Goal: Information Seeking & Learning: Learn about a topic

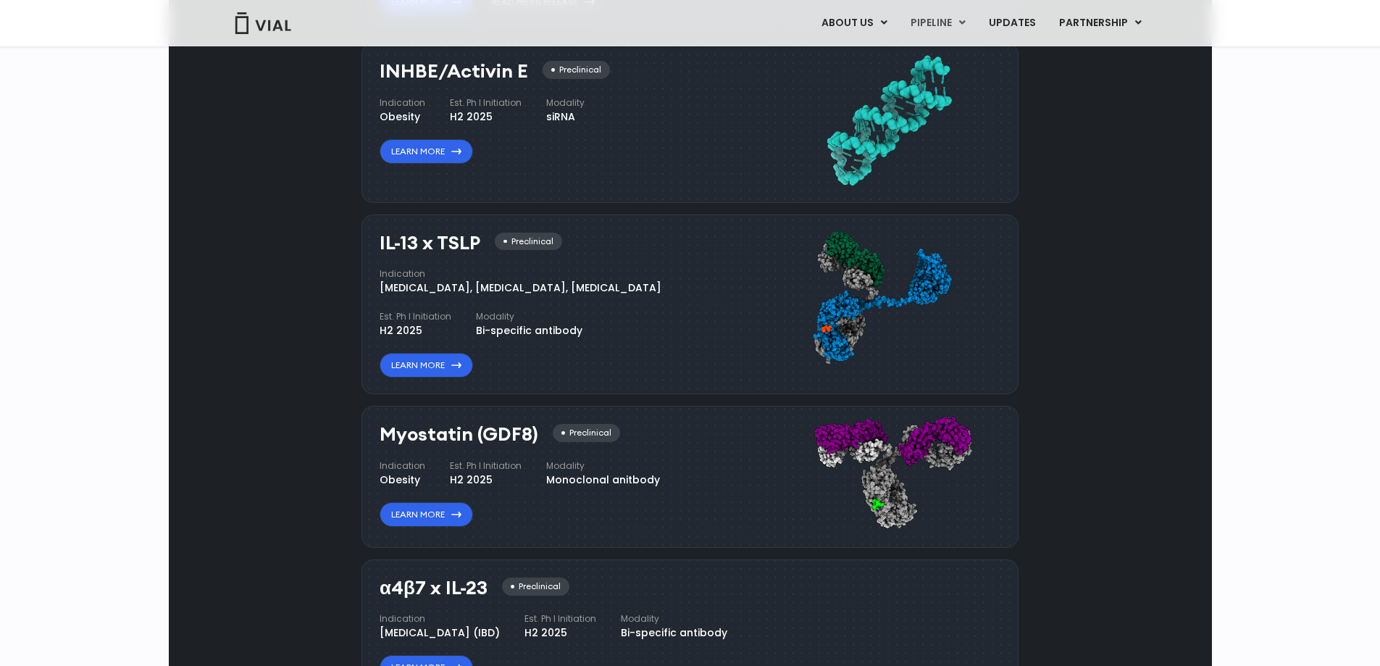
scroll to position [1159, 0]
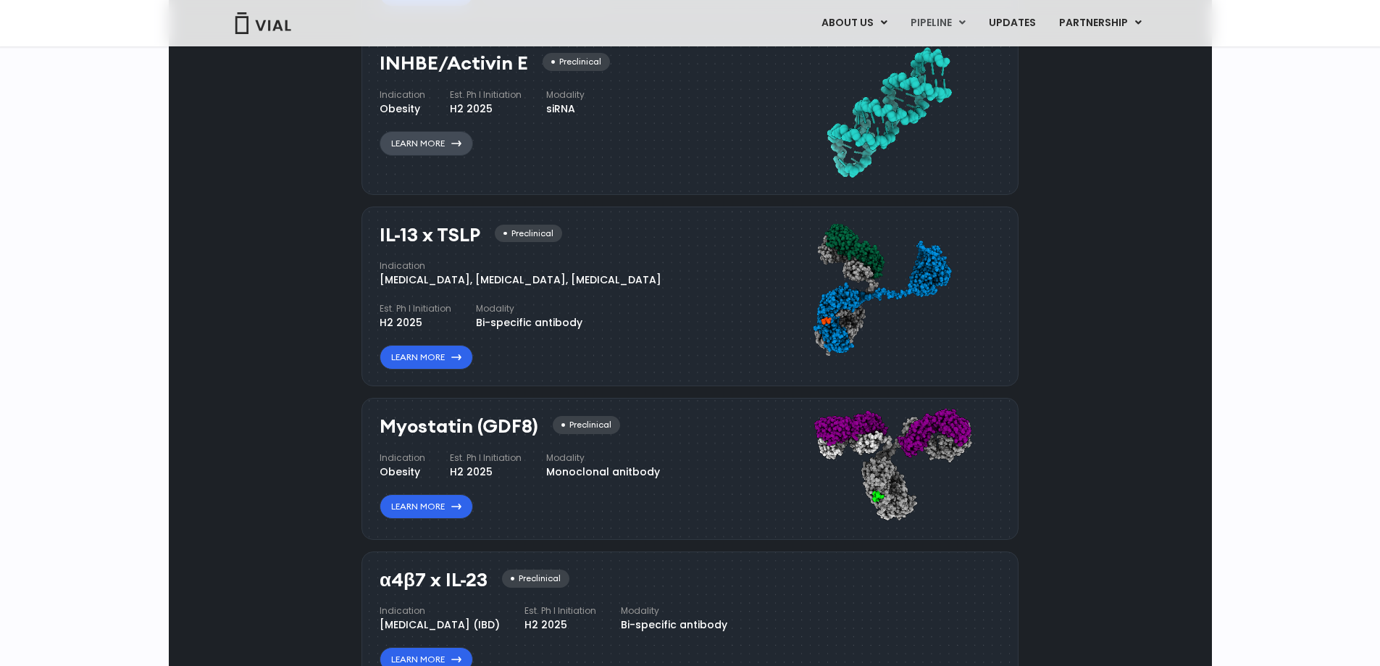
click at [424, 156] on link "Learn More" at bounding box center [426, 143] width 93 height 25
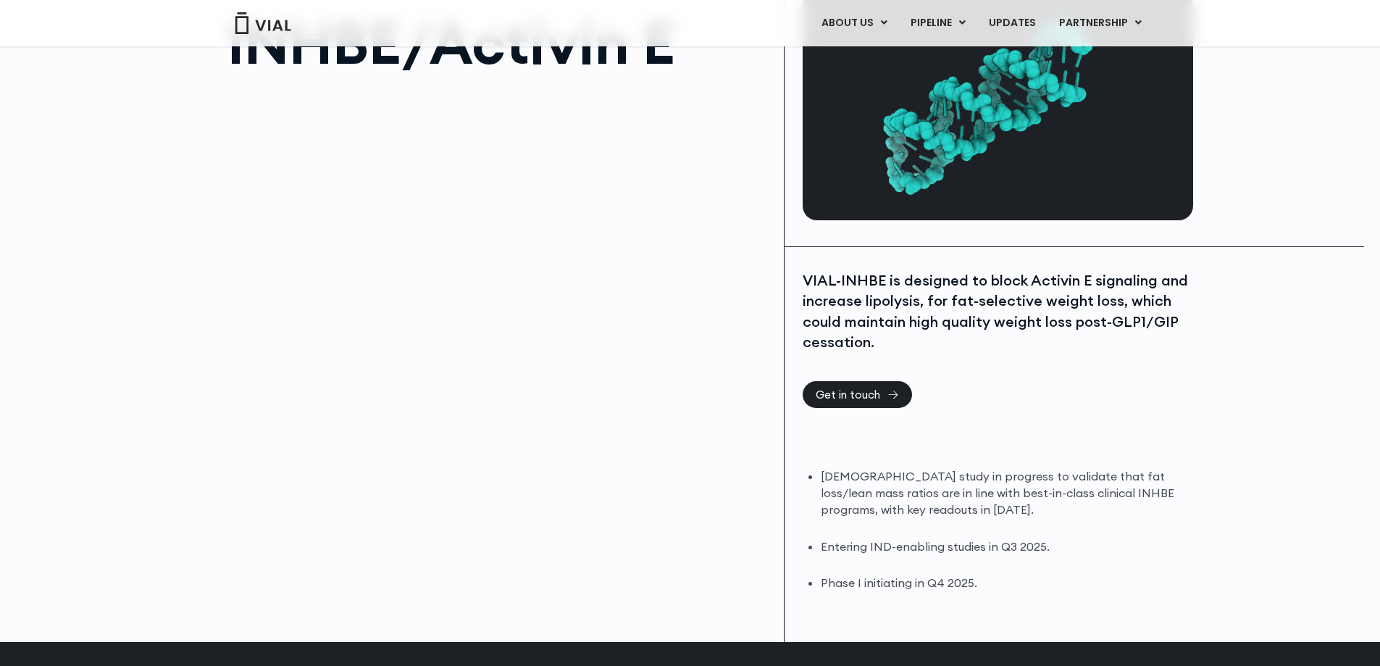
scroll to position [145, 0]
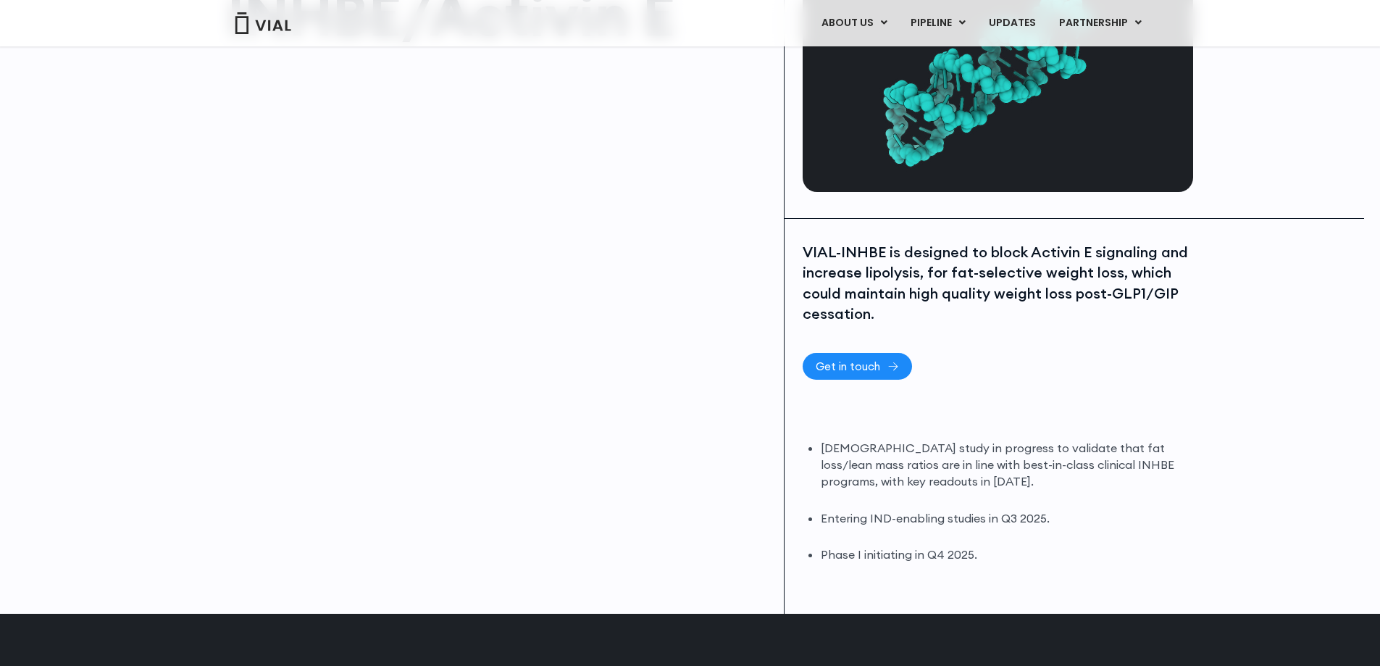
click at [854, 375] on link "Get in touch" at bounding box center [857, 366] width 109 height 27
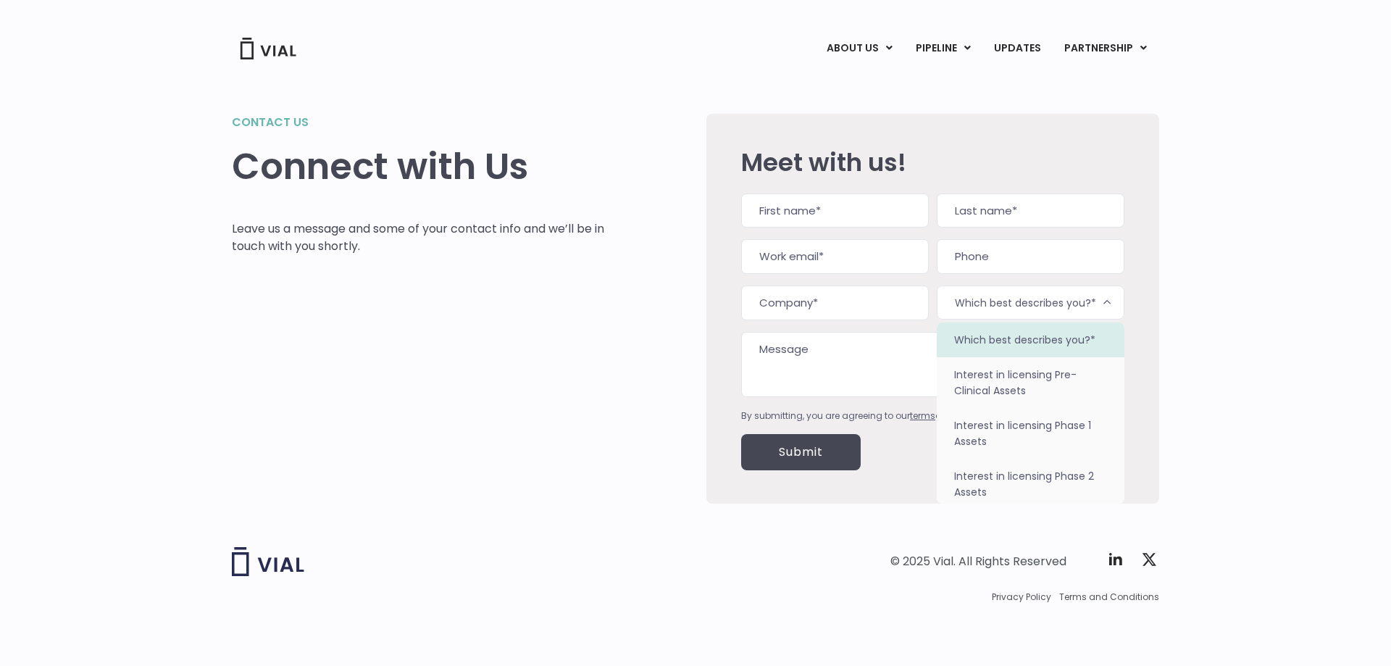
click at [1062, 314] on span "Which best describes you?*" at bounding box center [1031, 303] width 188 height 34
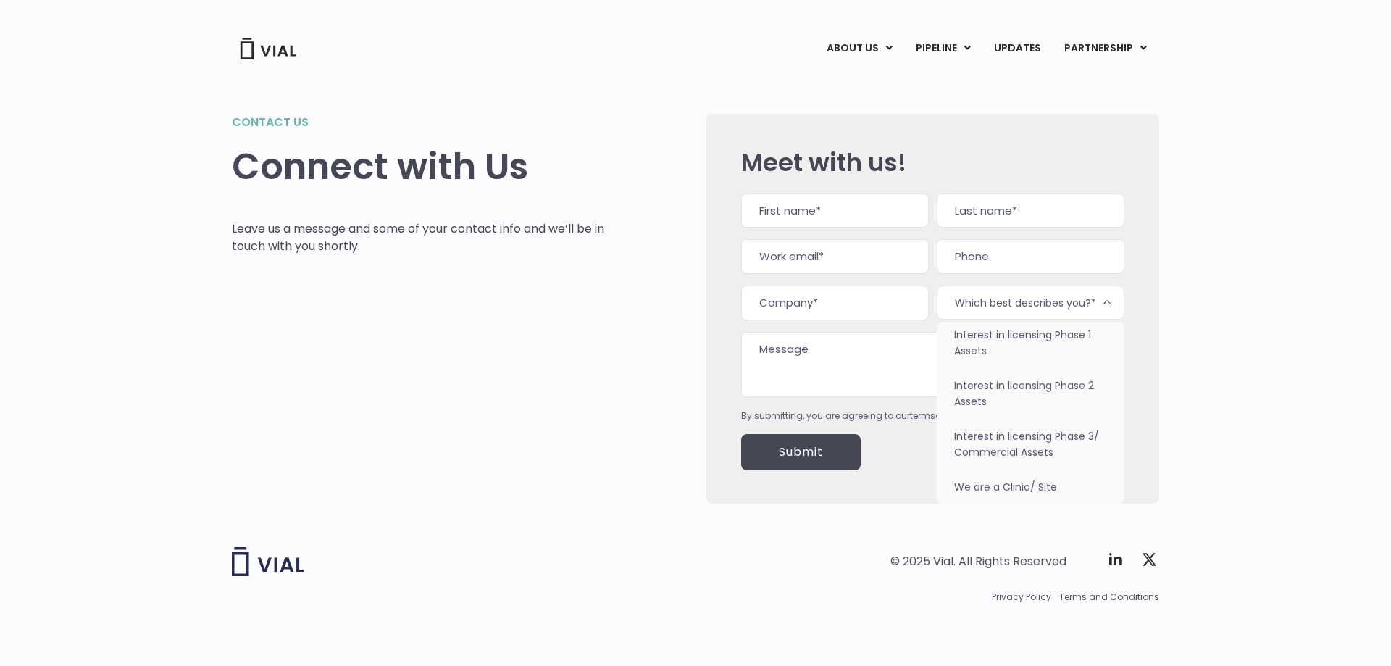
scroll to position [91, 0]
click at [1075, 148] on div "Meet with us! Name (Required) First Last Work email (Required) Phone Company (R…" at bounding box center [932, 309] width 383 height 390
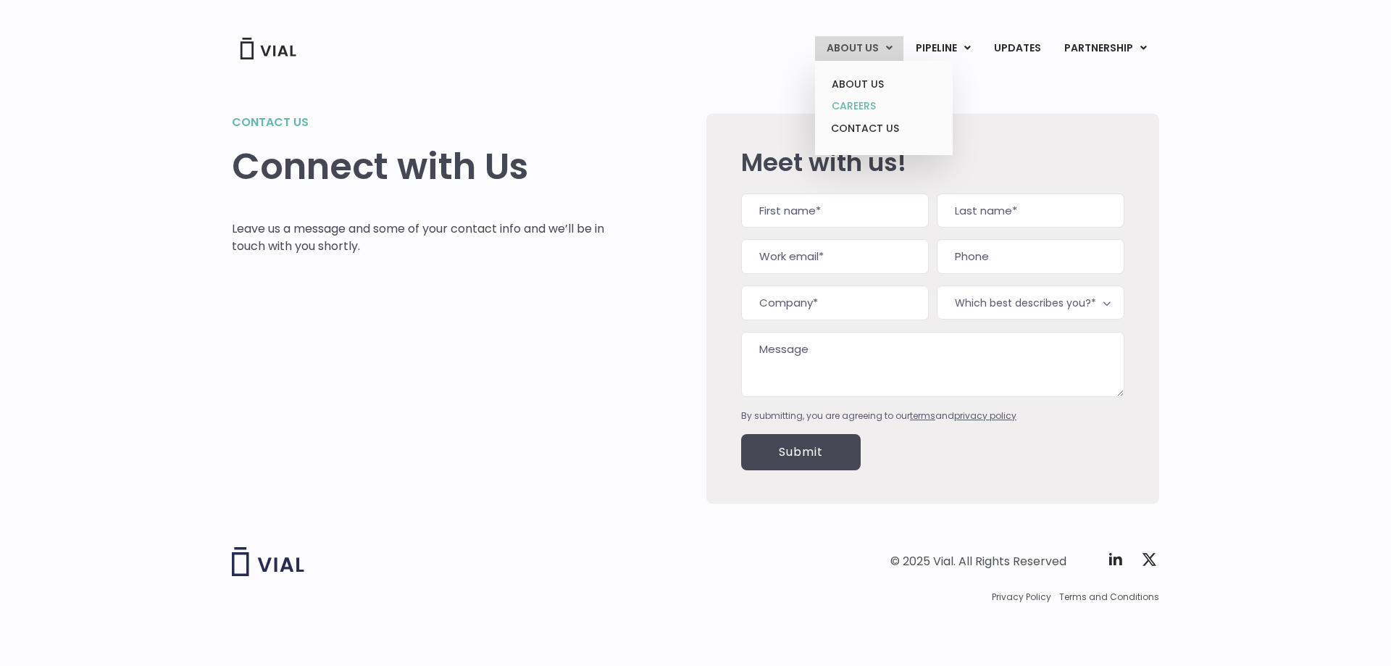
click at [865, 107] on link "CAREERS" at bounding box center [883, 106] width 127 height 22
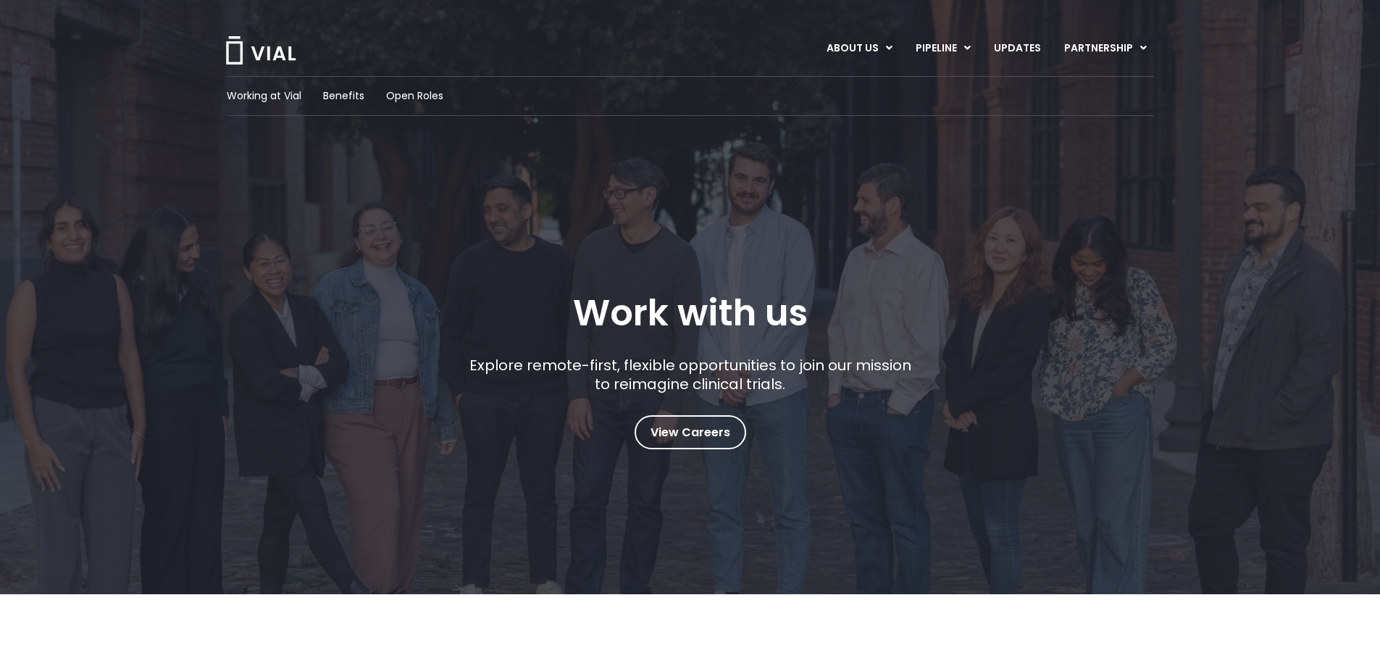
click at [357, 86] on div "Working at Vial Benefits Open Roles" at bounding box center [691, 96] width 928 height 40
click at [349, 101] on span "Benefits" at bounding box center [343, 95] width 41 height 15
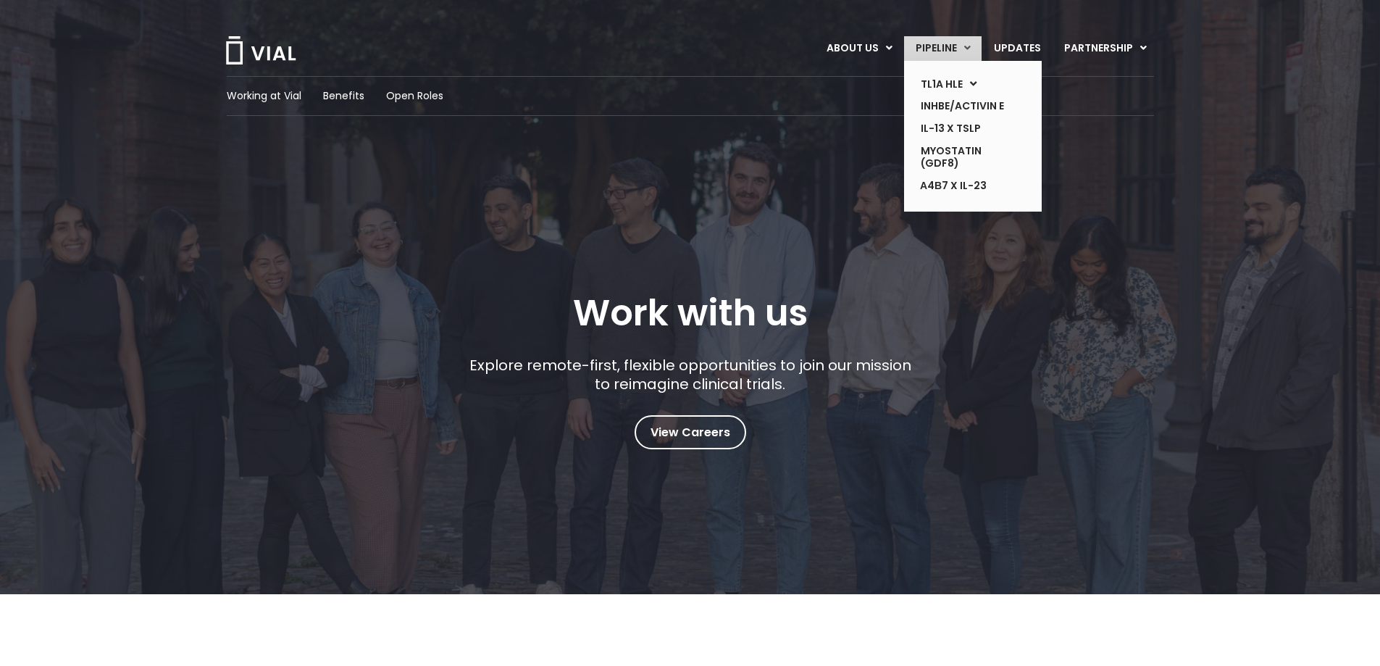
click at [938, 53] on link "PIPELINE" at bounding box center [943, 48] width 78 height 25
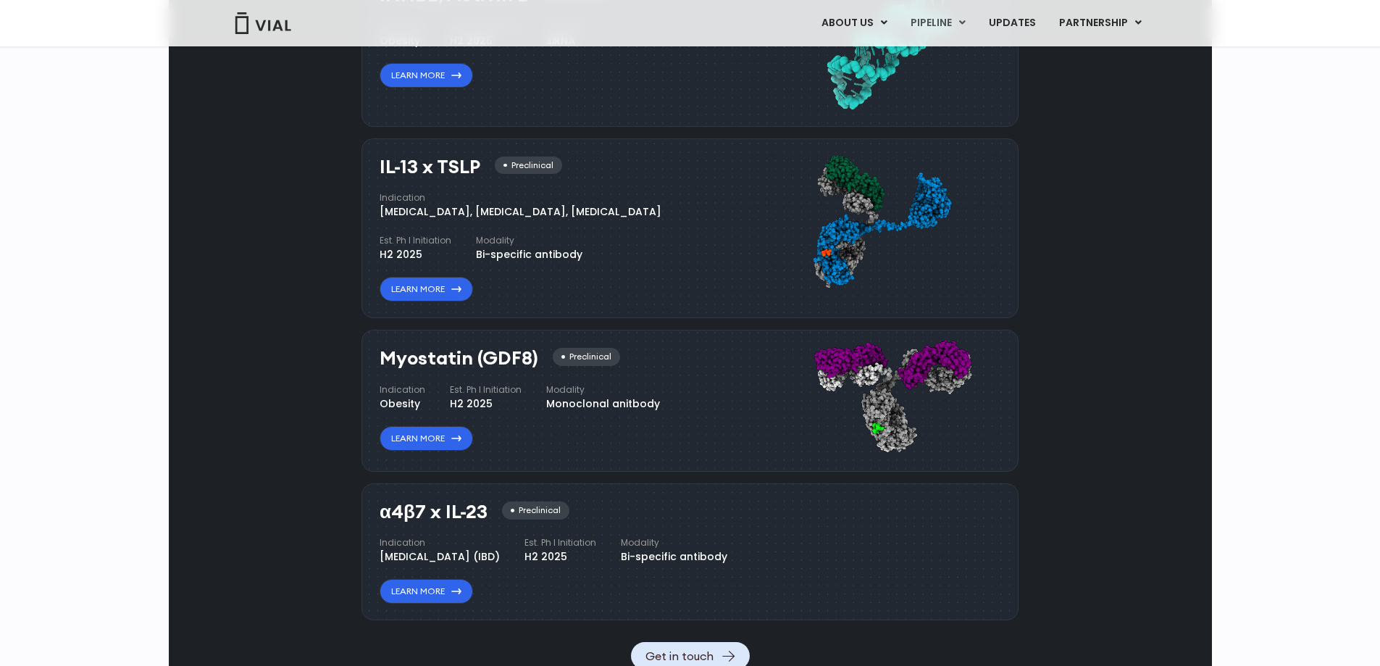
scroll to position [1225, 0]
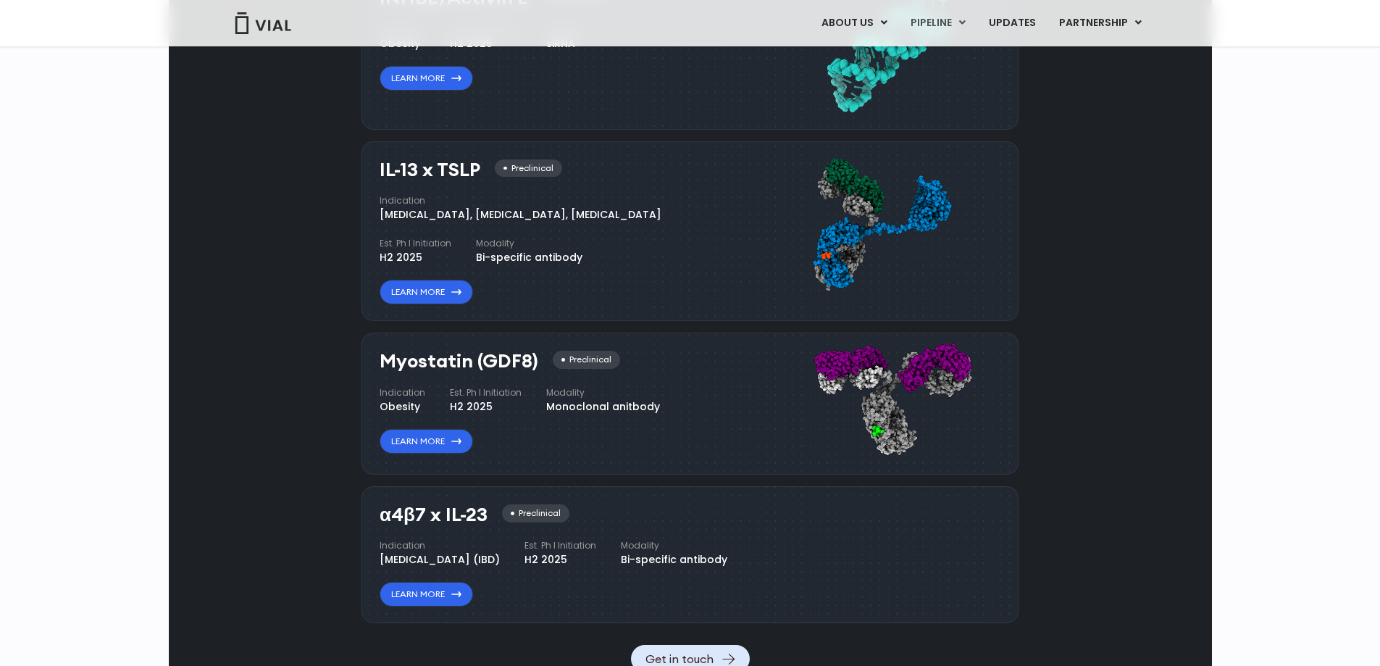
click at [449, 180] on h3 "IL-13 x TSLP" at bounding box center [430, 169] width 101 height 21
click at [481, 51] on div "H2 2025" at bounding box center [486, 43] width 72 height 15
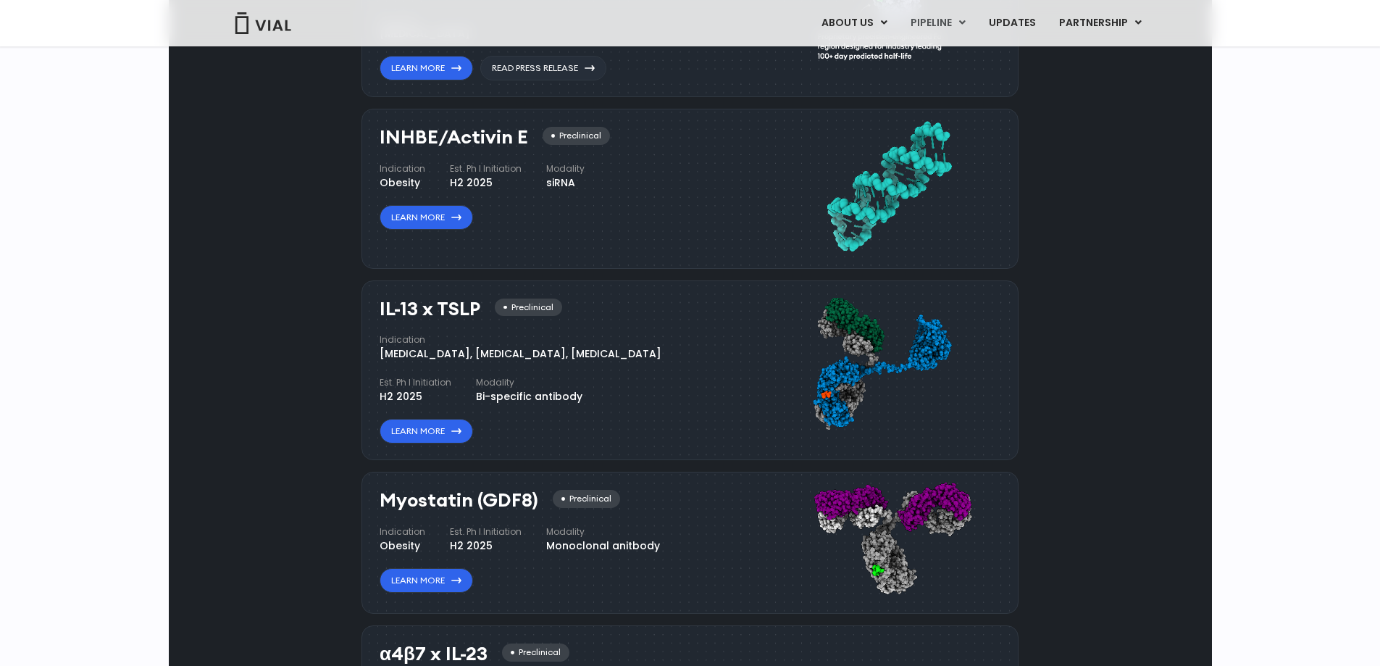
scroll to position [1080, 0]
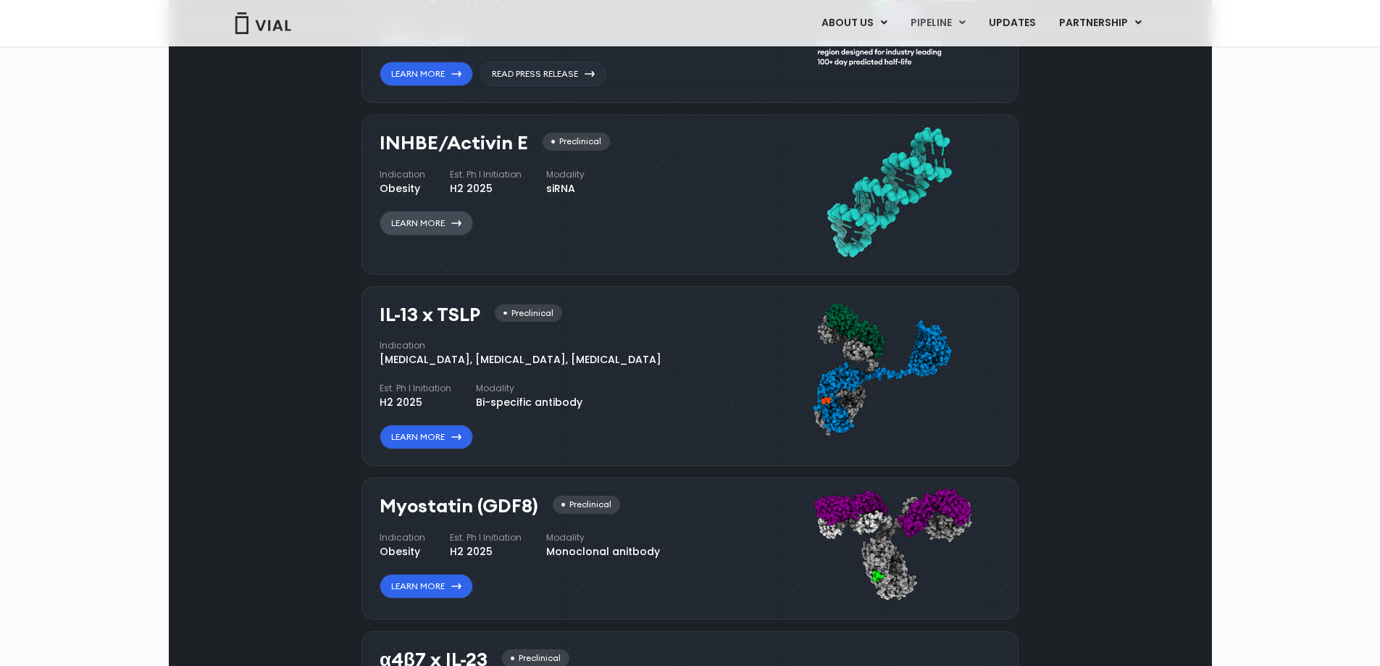
click at [470, 236] on link "Learn More" at bounding box center [426, 223] width 93 height 25
